Goal: Book appointment/travel/reservation

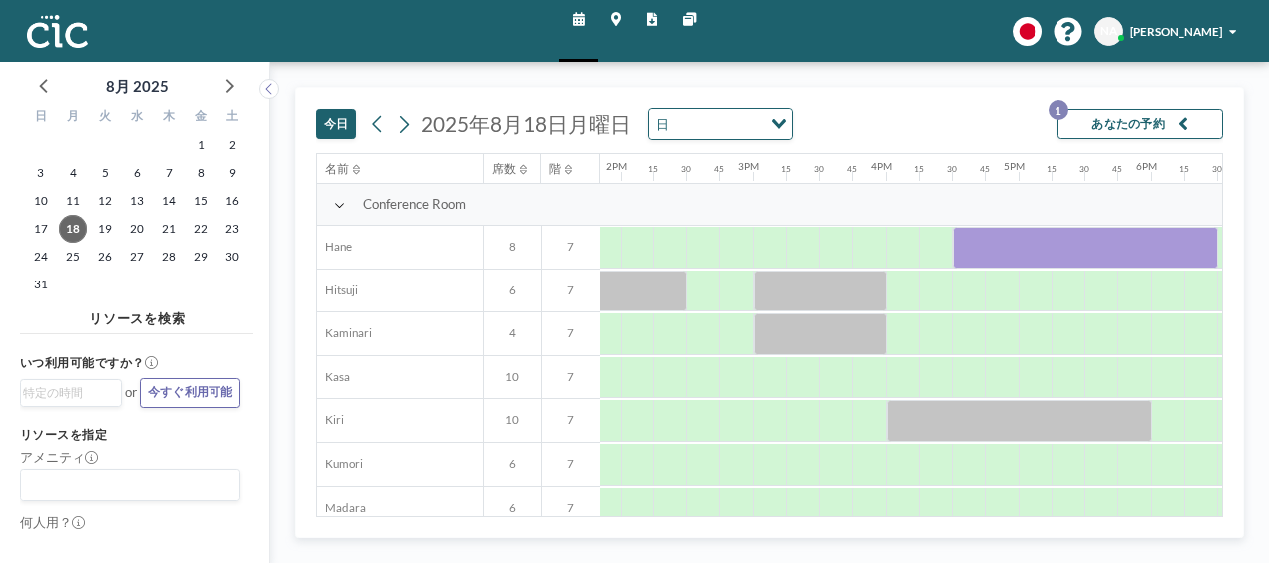
scroll to position [0, 1838]
click at [908, 294] on div at bounding box center [902, 291] width 33 height 42
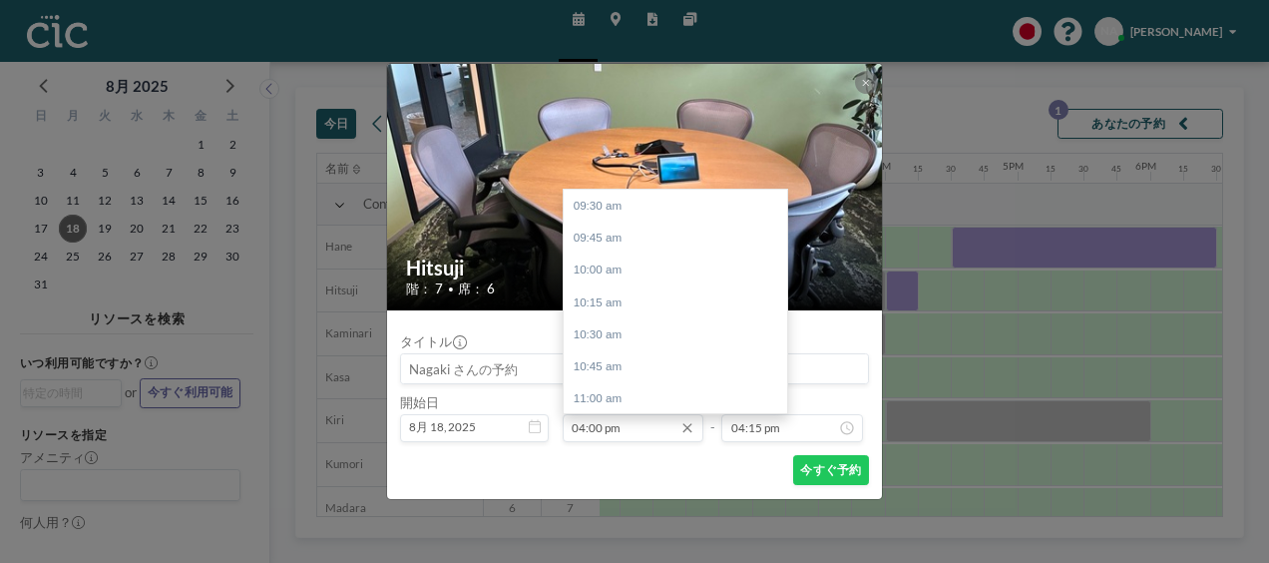
scroll to position [838, 0]
click at [616, 341] on div "05:00 pm" at bounding box center [680, 334] width 233 height 32
type input "05:00 pm"
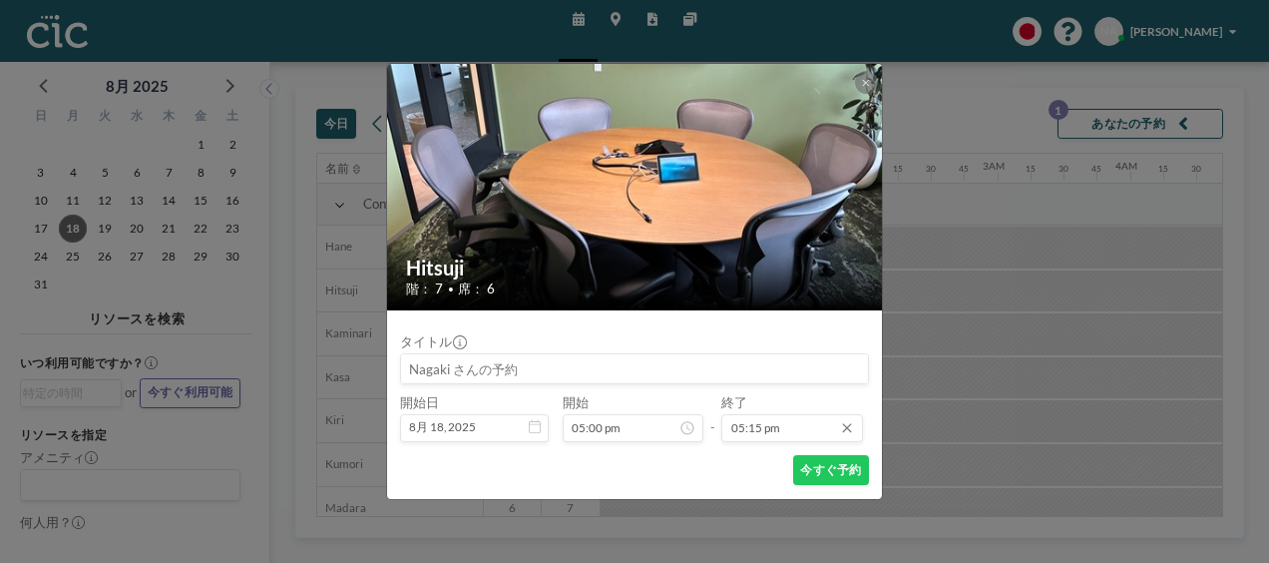
click at [794, 421] on input "05:15 pm" at bounding box center [791, 428] width 141 height 28
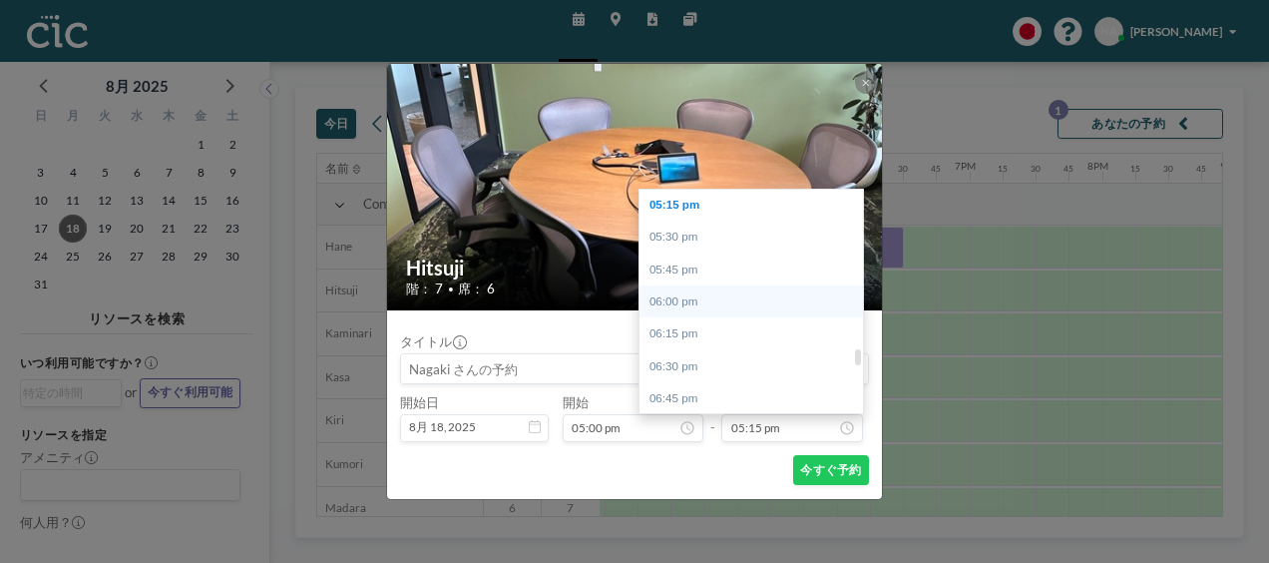
scroll to position [0, 2172]
click at [680, 296] on div "06:00 pm" at bounding box center [756, 301] width 233 height 32
type input "06:00 pm"
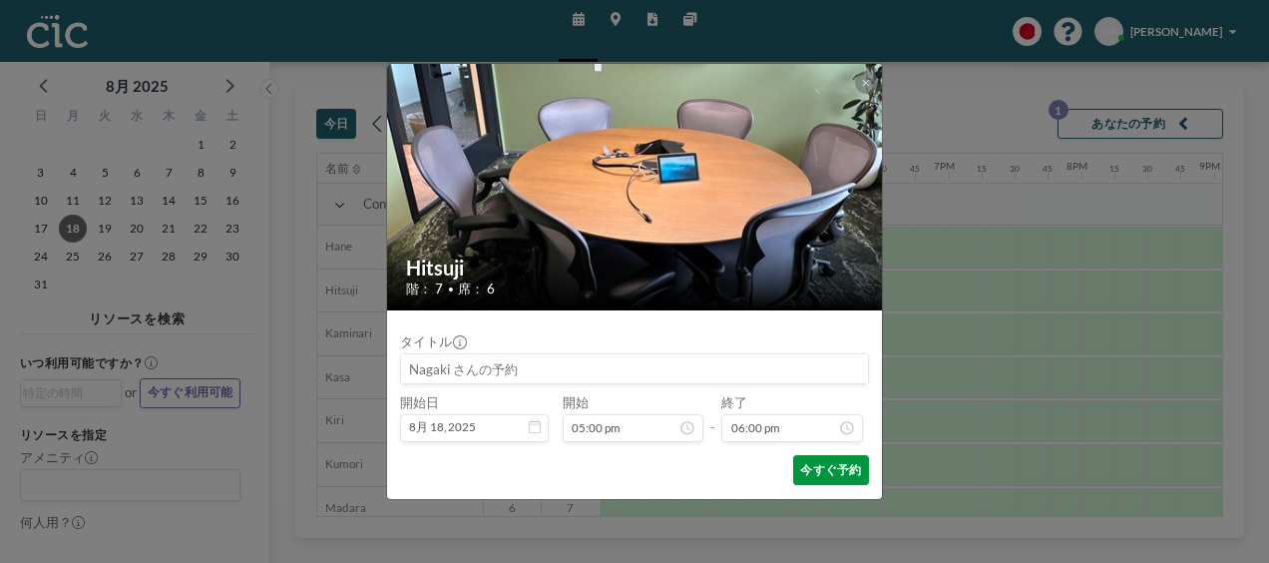
scroll to position [2321, 0]
click at [827, 463] on button "今すぐ予約" at bounding box center [831, 470] width 76 height 30
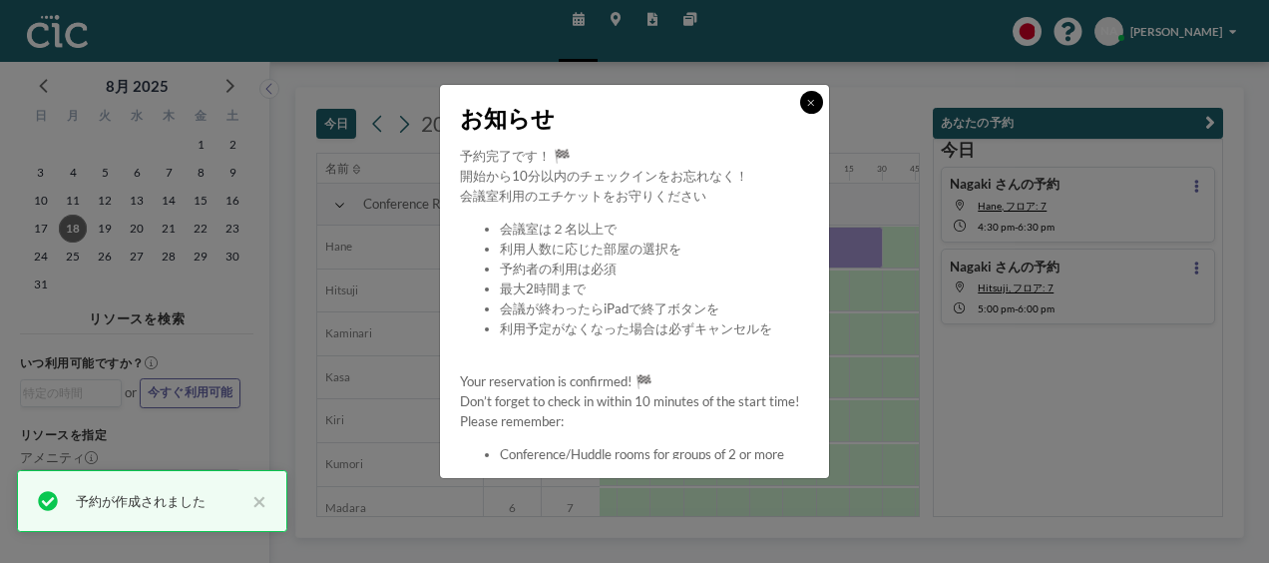
click at [818, 98] on button at bounding box center [811, 102] width 23 height 23
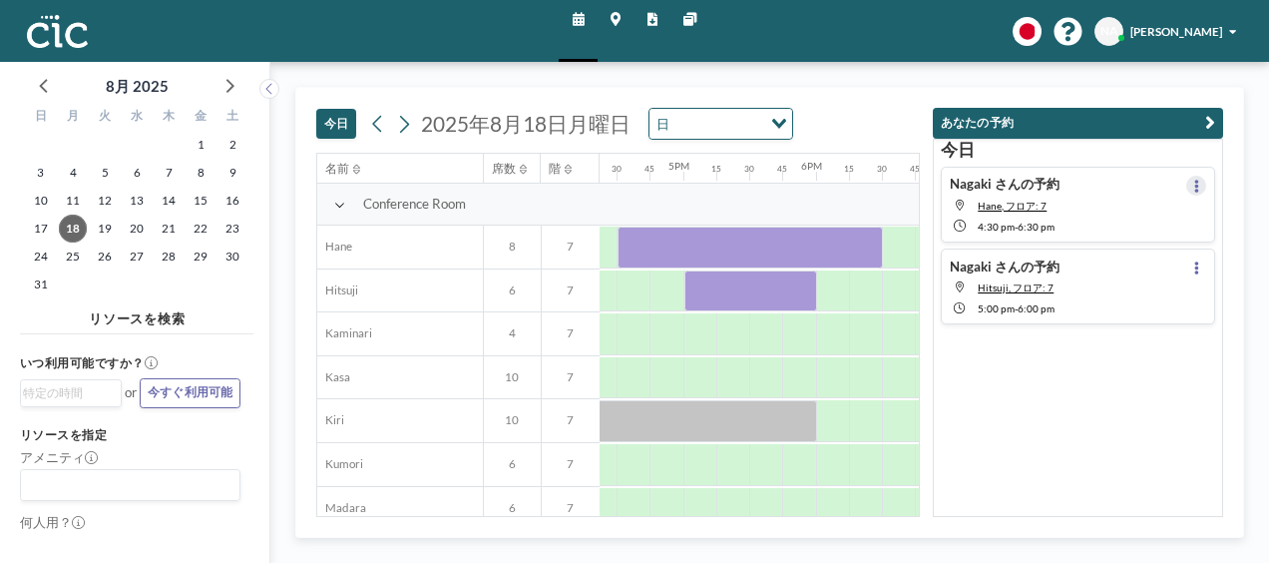
click at [1194, 184] on icon at bounding box center [1196, 186] width 5 height 13
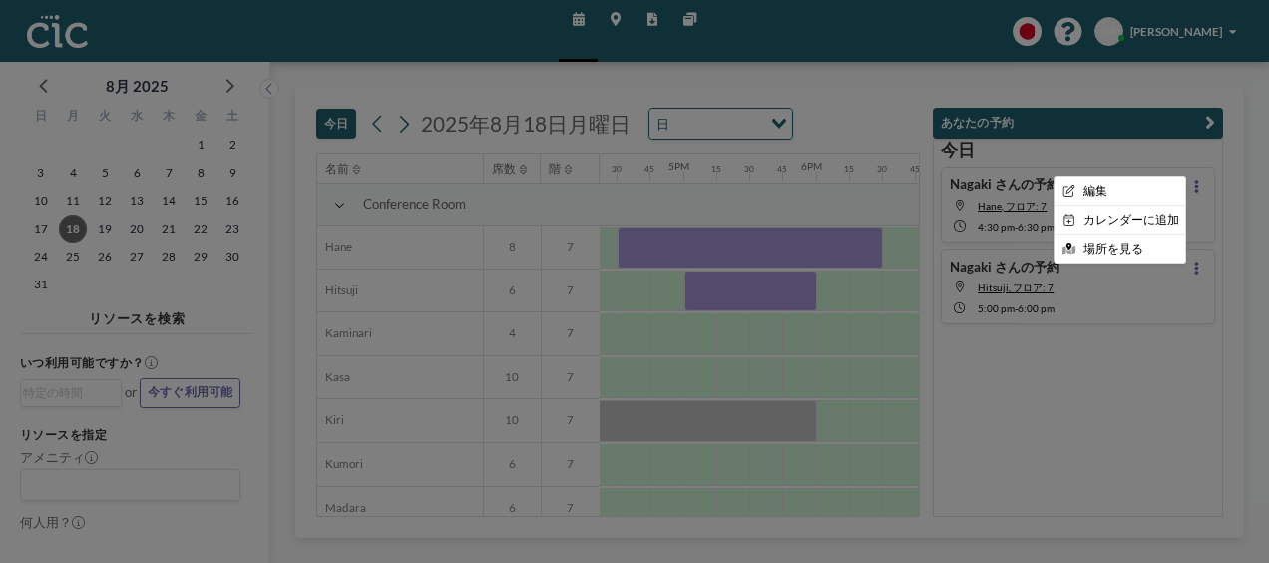
click at [984, 184] on div at bounding box center [634, 281] width 1269 height 563
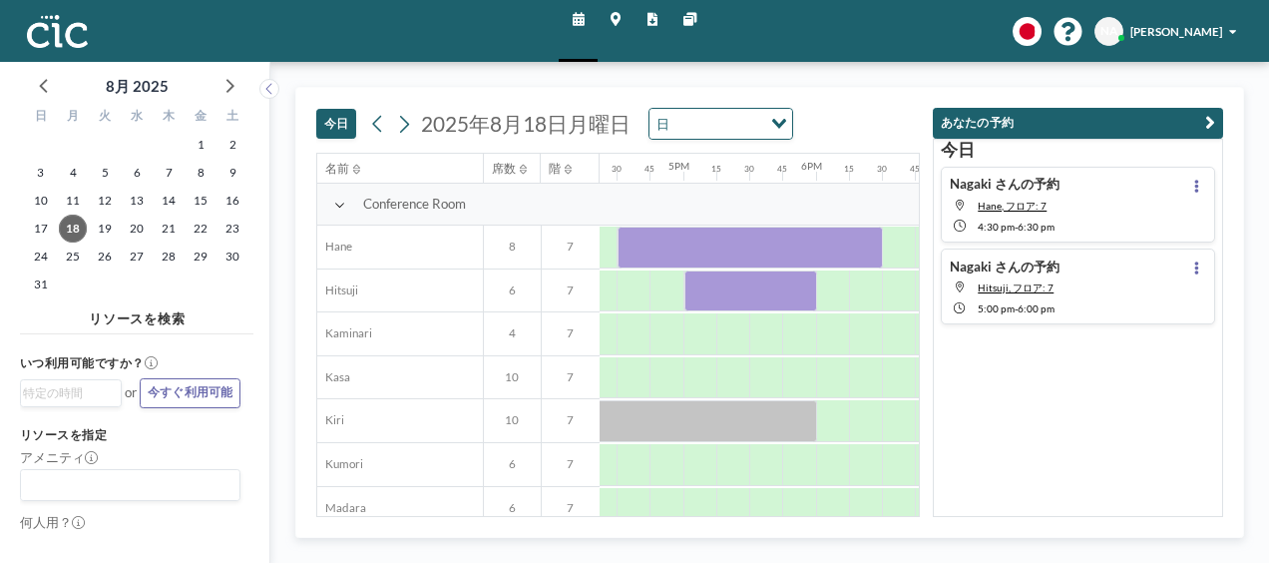
click at [988, 184] on h4 "Nagaki さんの予約" at bounding box center [1005, 184] width 110 height 17
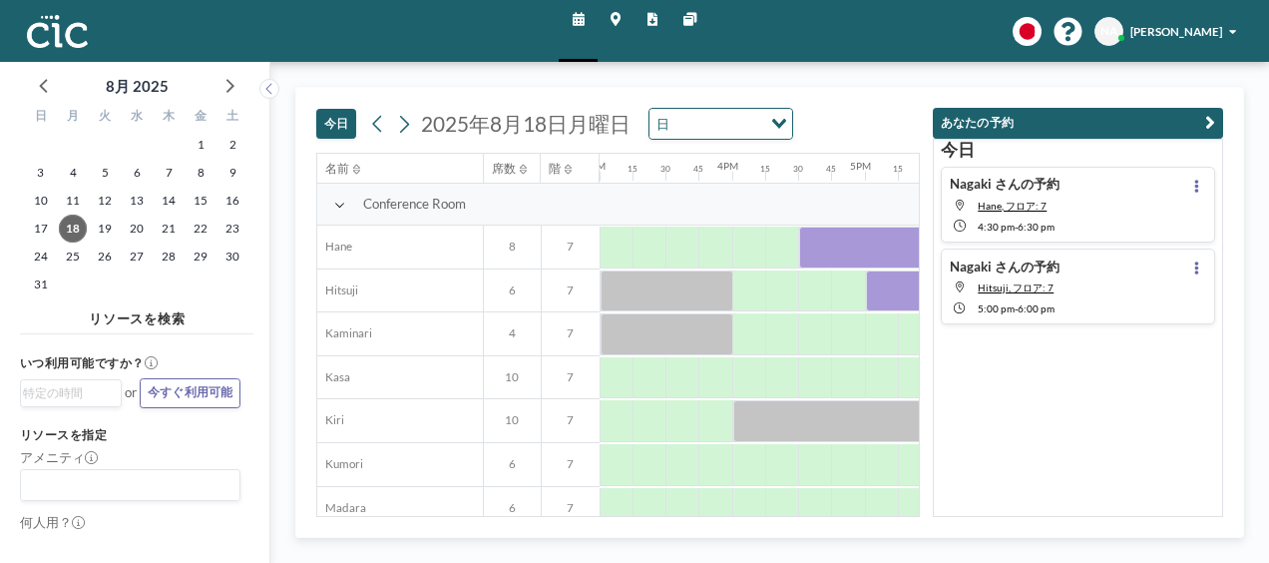
scroll to position [0, 2107]
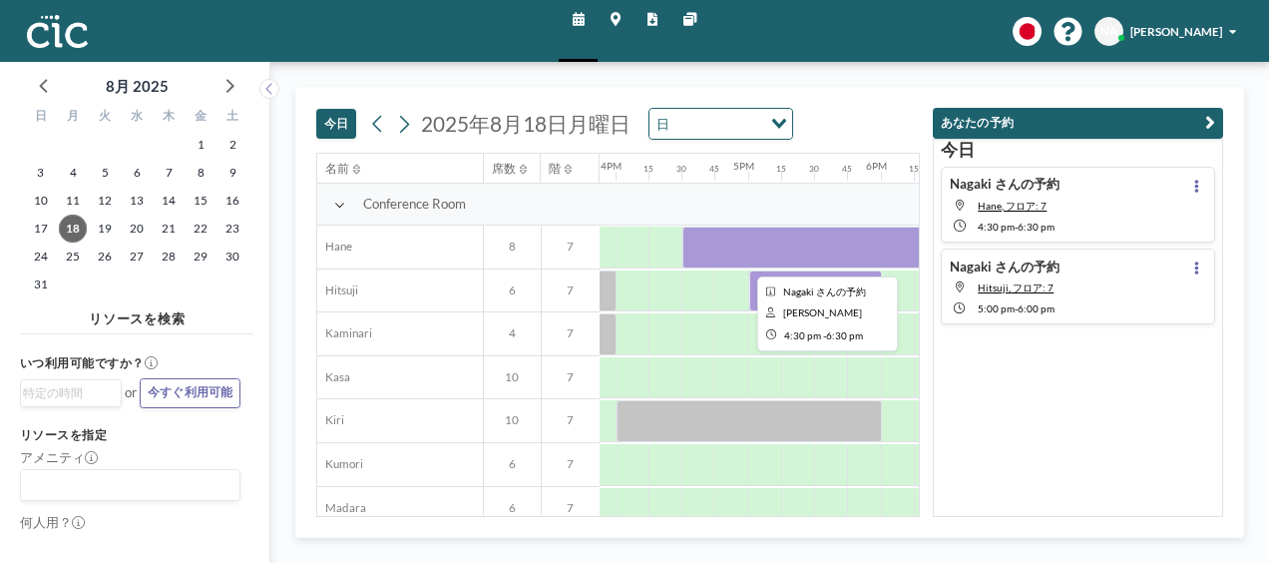
drag, startPoint x: 832, startPoint y: 242, endPoint x: 799, endPoint y: 235, distance: 33.7
click at [799, 235] on div at bounding box center [814, 247] width 265 height 42
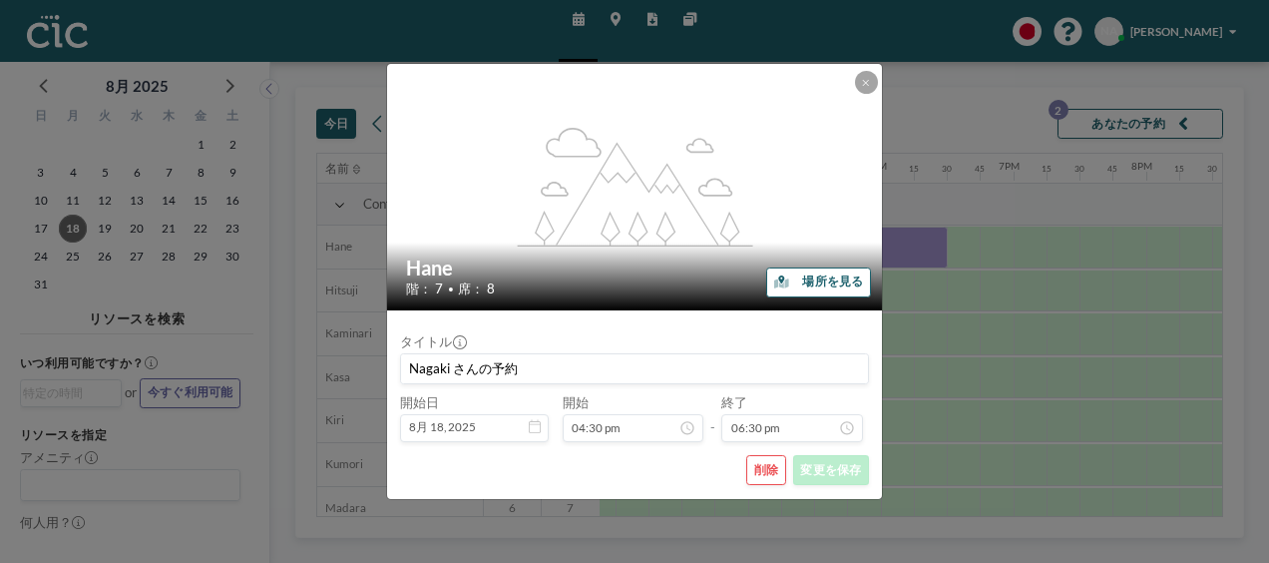
scroll to position [2384, 0]
click at [766, 481] on button "削除" at bounding box center [766, 470] width 40 height 30
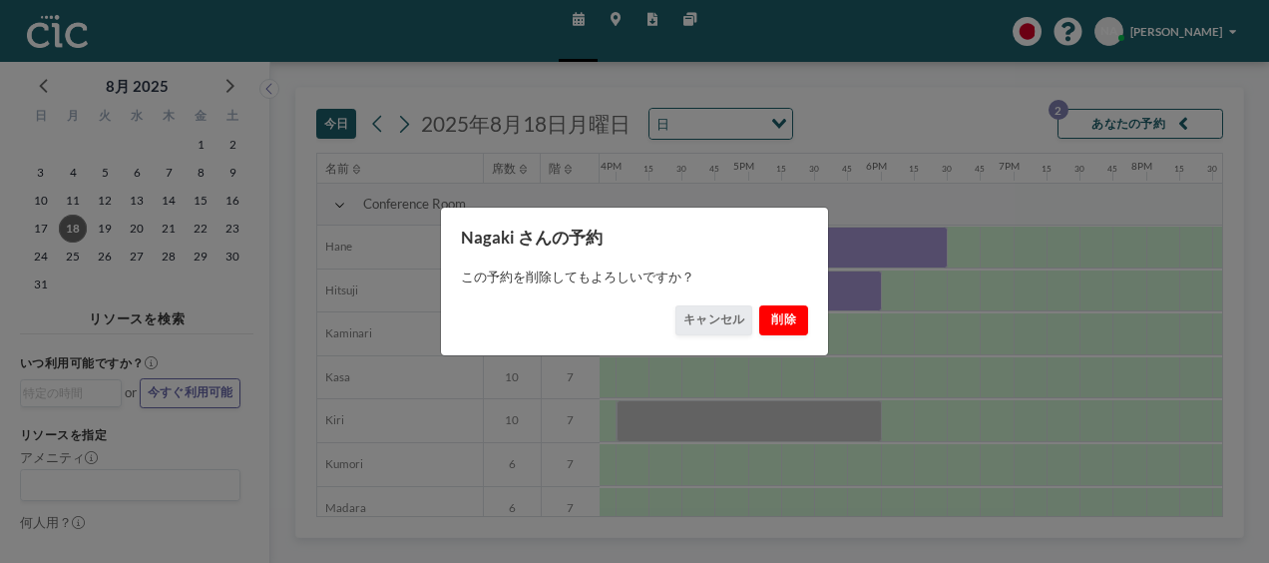
click at [778, 321] on button "削除" at bounding box center [784, 320] width 50 height 30
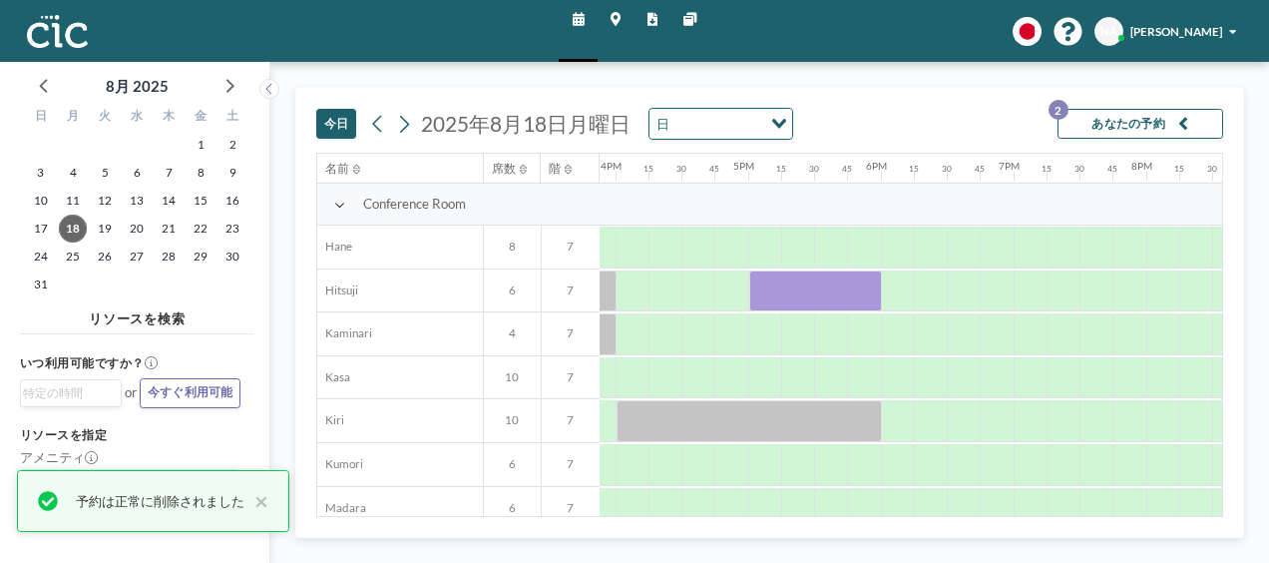
click at [874, 113] on div "[DATE] [DATE] 日 Loading... あなたの予約 2" at bounding box center [769, 120] width 907 height 65
